Goal: Manage account settings

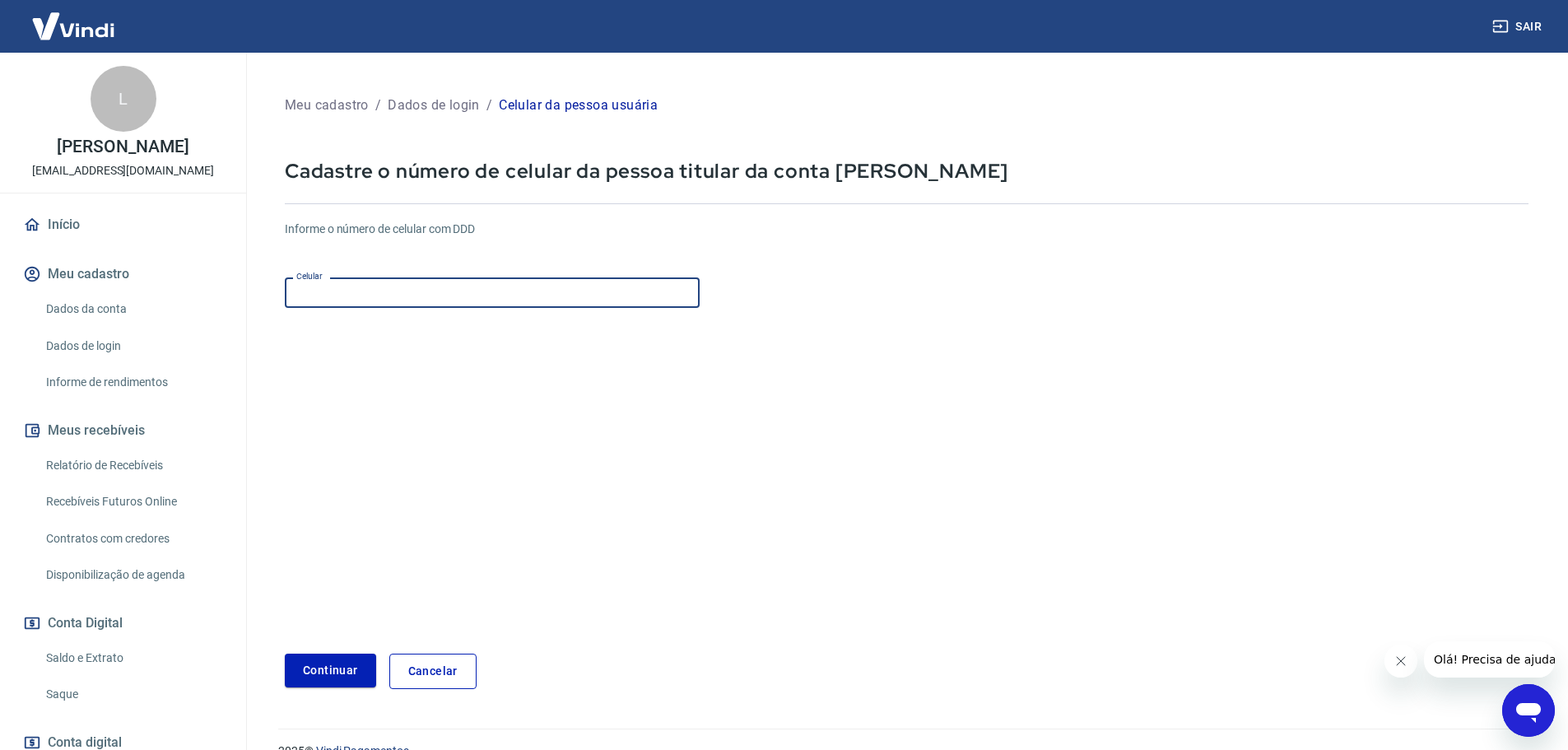
click at [377, 293] on input "Celular" at bounding box center [492, 292] width 415 height 31
type input "[PHONE_NUMBER]"
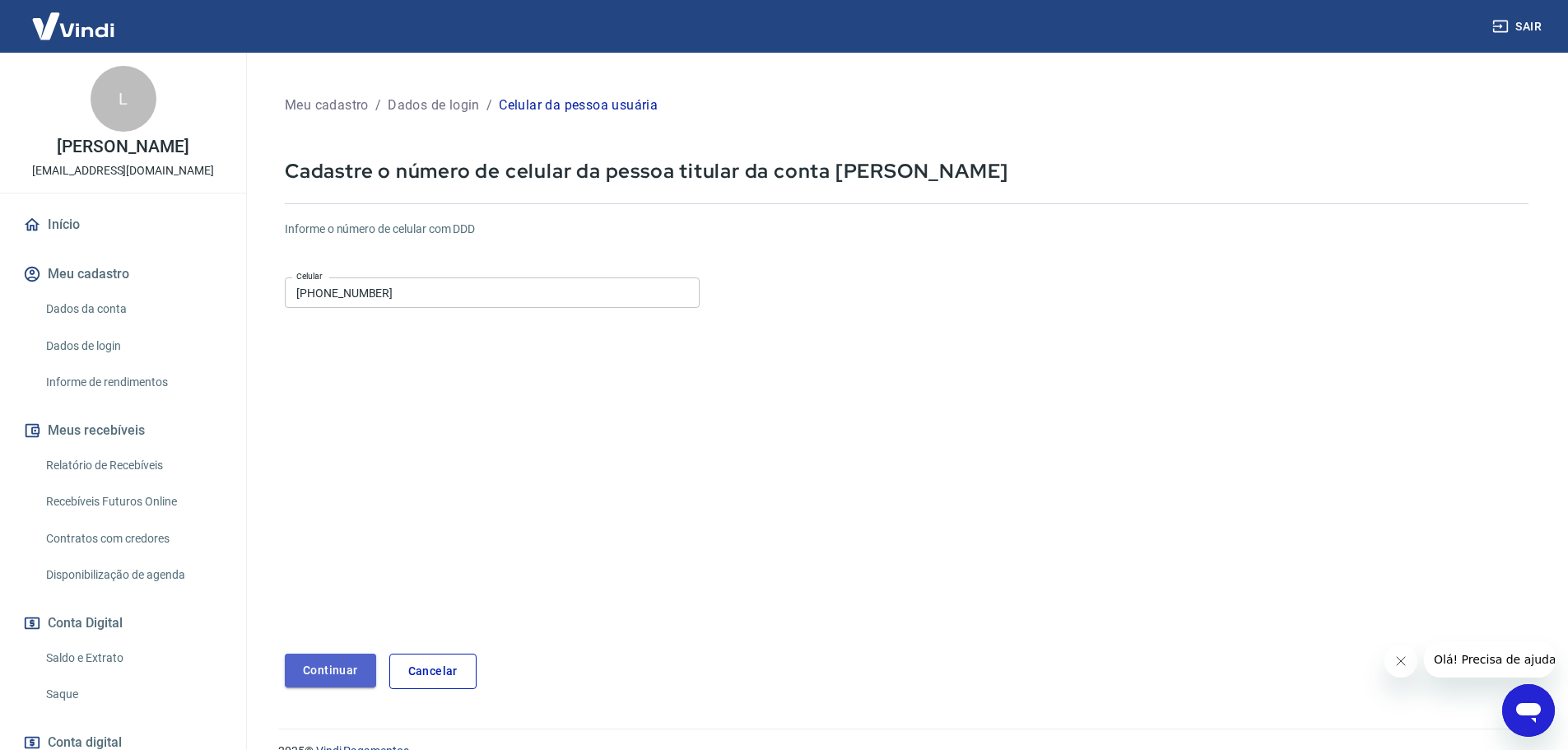
click at [338, 669] on button "Continuar" at bounding box center [330, 671] width 91 height 34
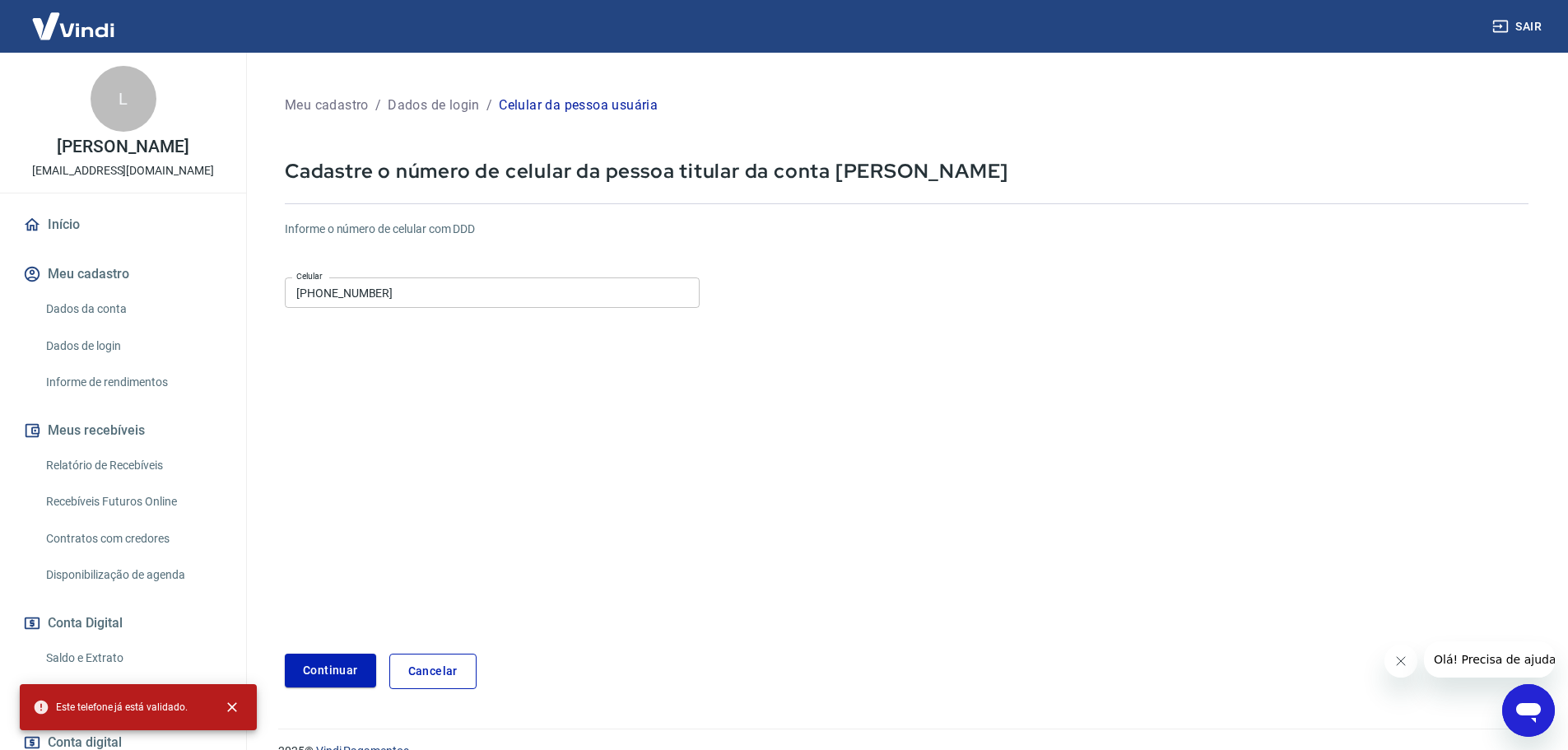
click at [436, 670] on link "Cancelar" at bounding box center [433, 672] width 88 height 35
